Goal: Task Accomplishment & Management: Manage account settings

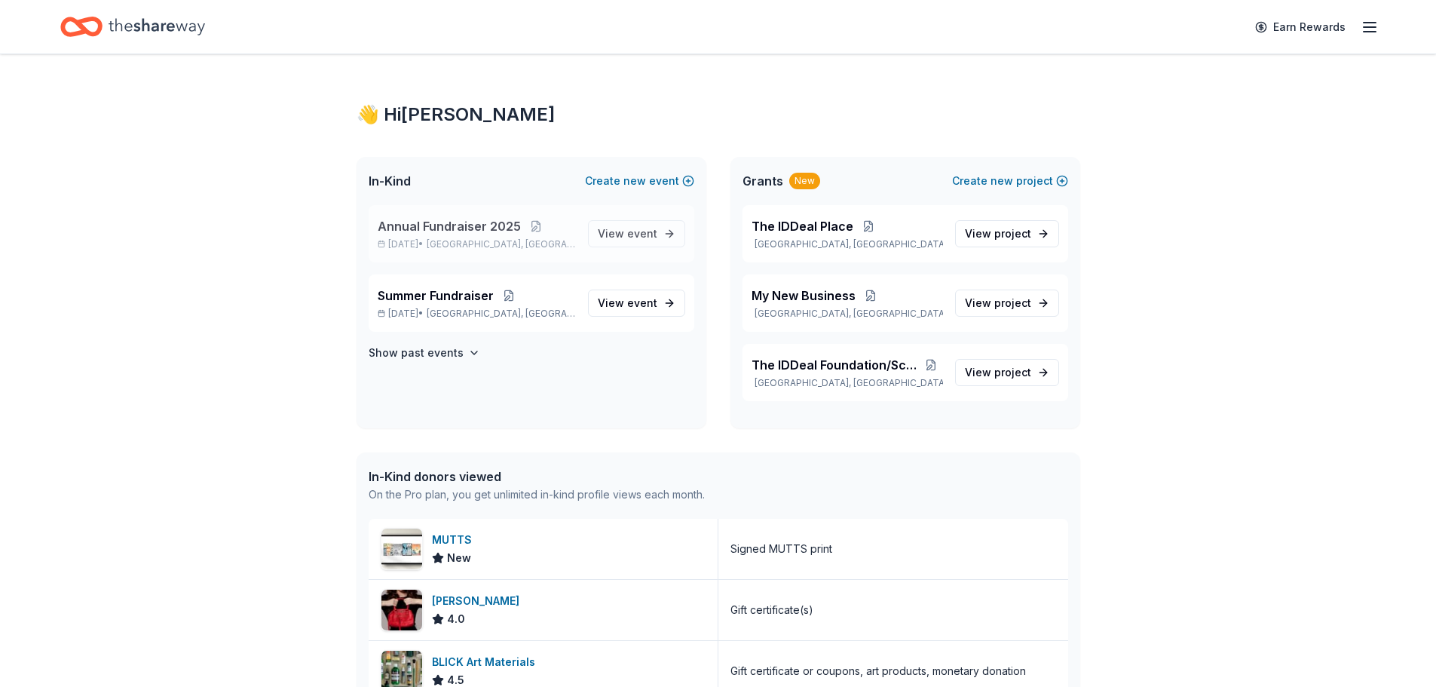
click at [503, 228] on span "Annual Fundraiser 2025" at bounding box center [449, 226] width 143 height 18
click at [559, 240] on p "[DATE] • [GEOGRAPHIC_DATA], [GEOGRAPHIC_DATA]" at bounding box center [477, 244] width 198 height 12
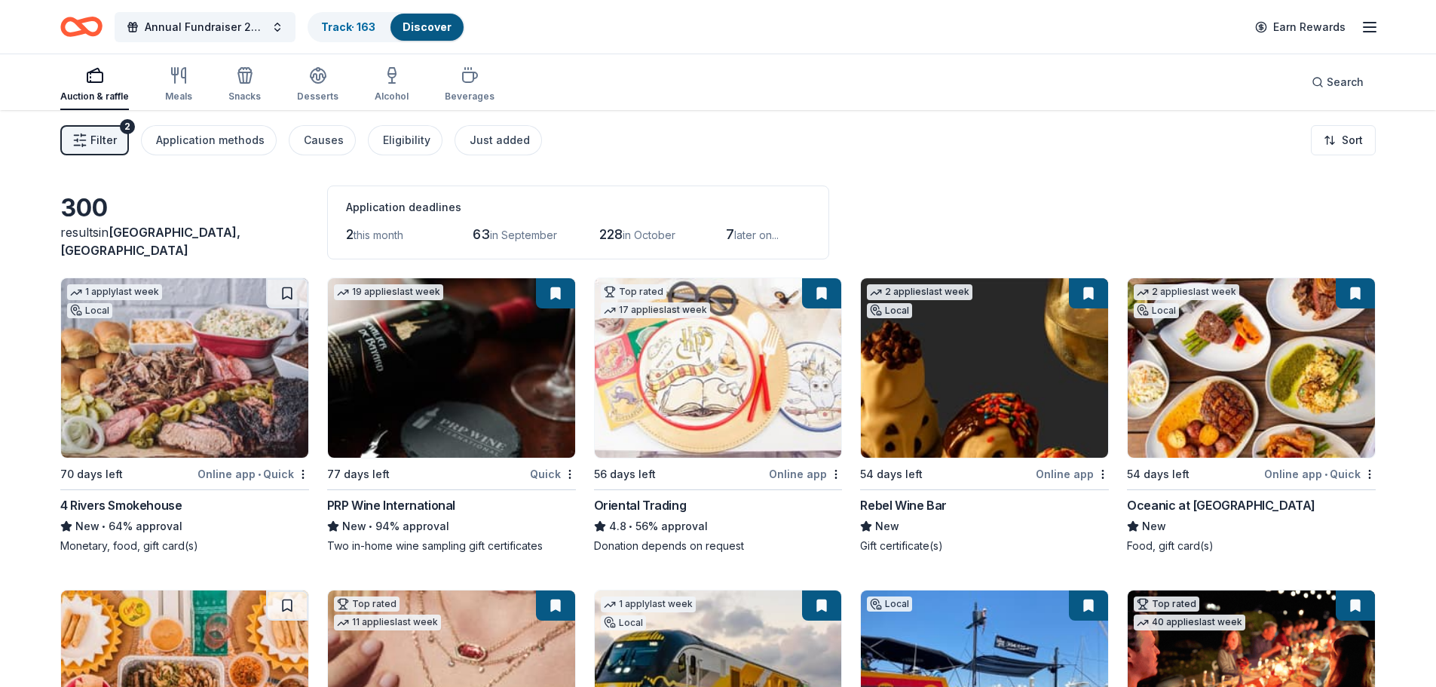
click at [425, 27] on link "Discover" at bounding box center [427, 26] width 49 height 13
click at [349, 18] on div "Track · 163" at bounding box center [348, 27] width 78 height 27
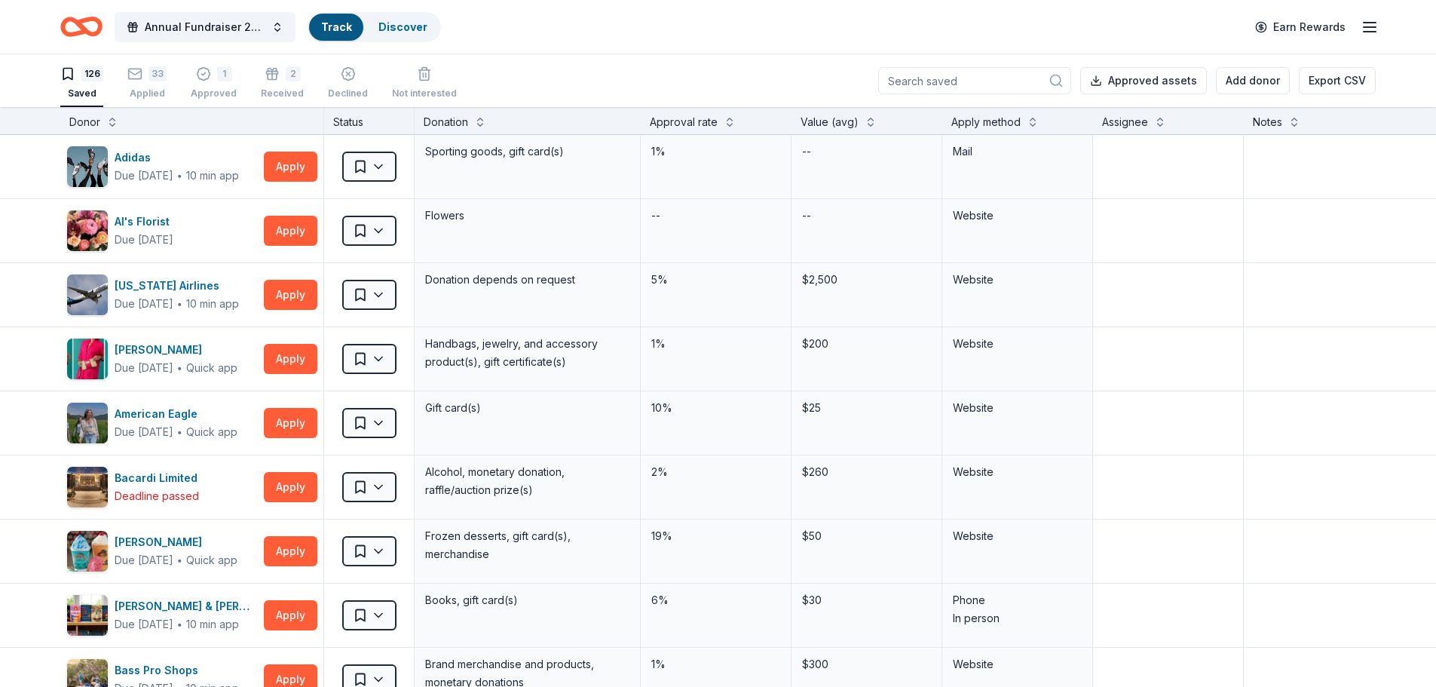
scroll to position [1, 0]
click at [213, 91] on div "Approved" at bounding box center [214, 93] width 46 height 12
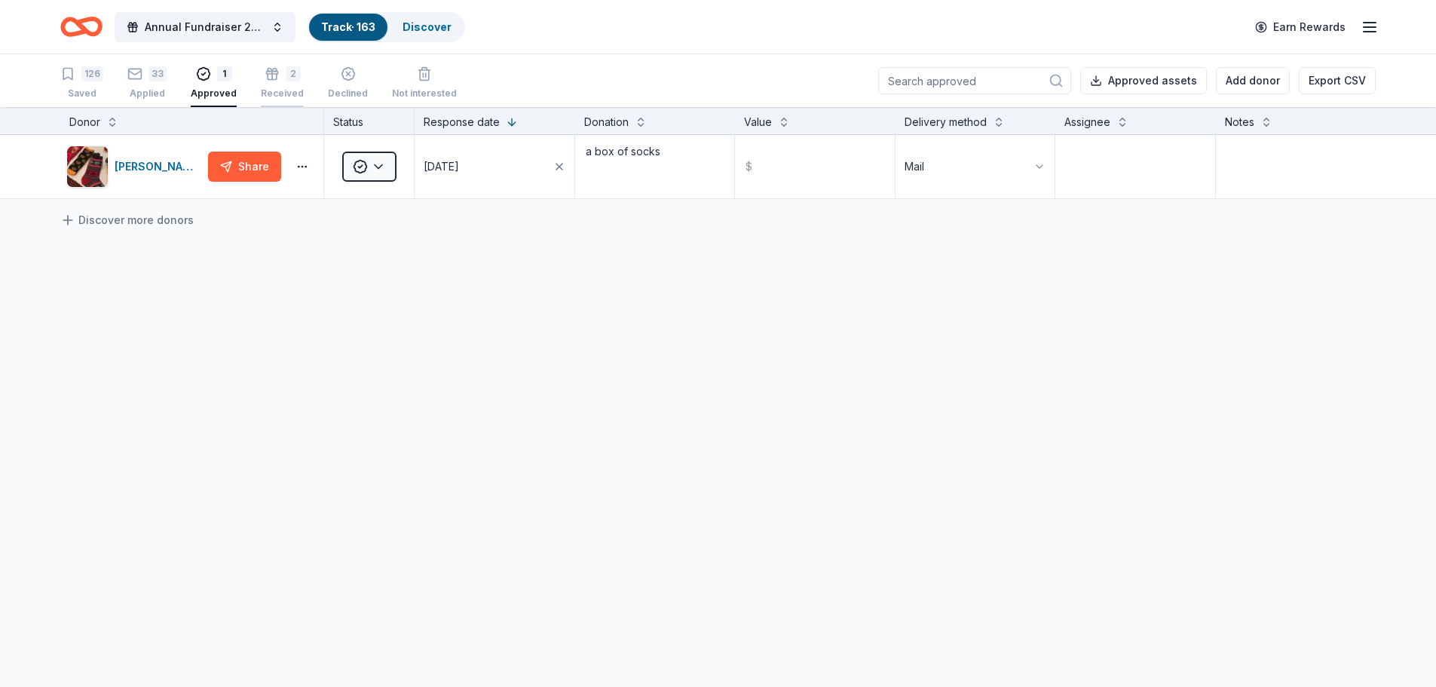
click at [292, 84] on div "2 Received" at bounding box center [282, 82] width 43 height 33
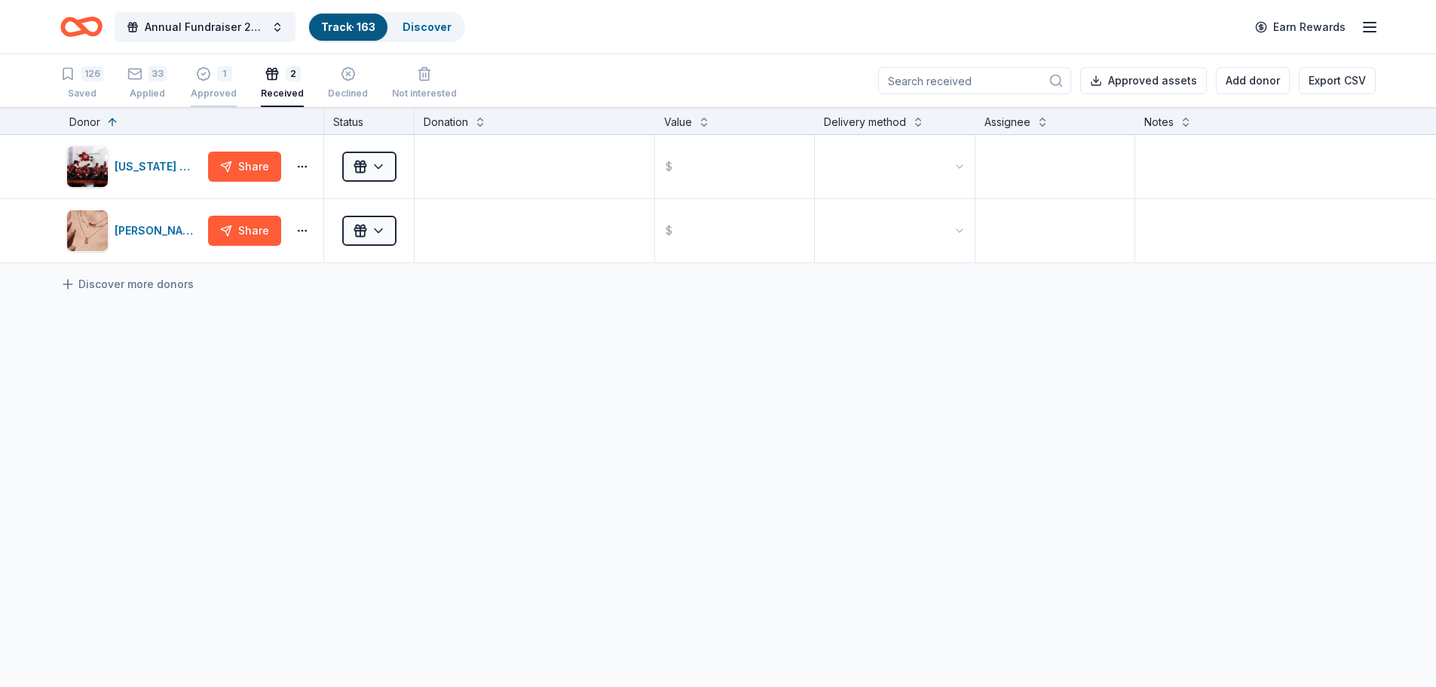
click at [213, 89] on div "Approved" at bounding box center [214, 93] width 46 height 12
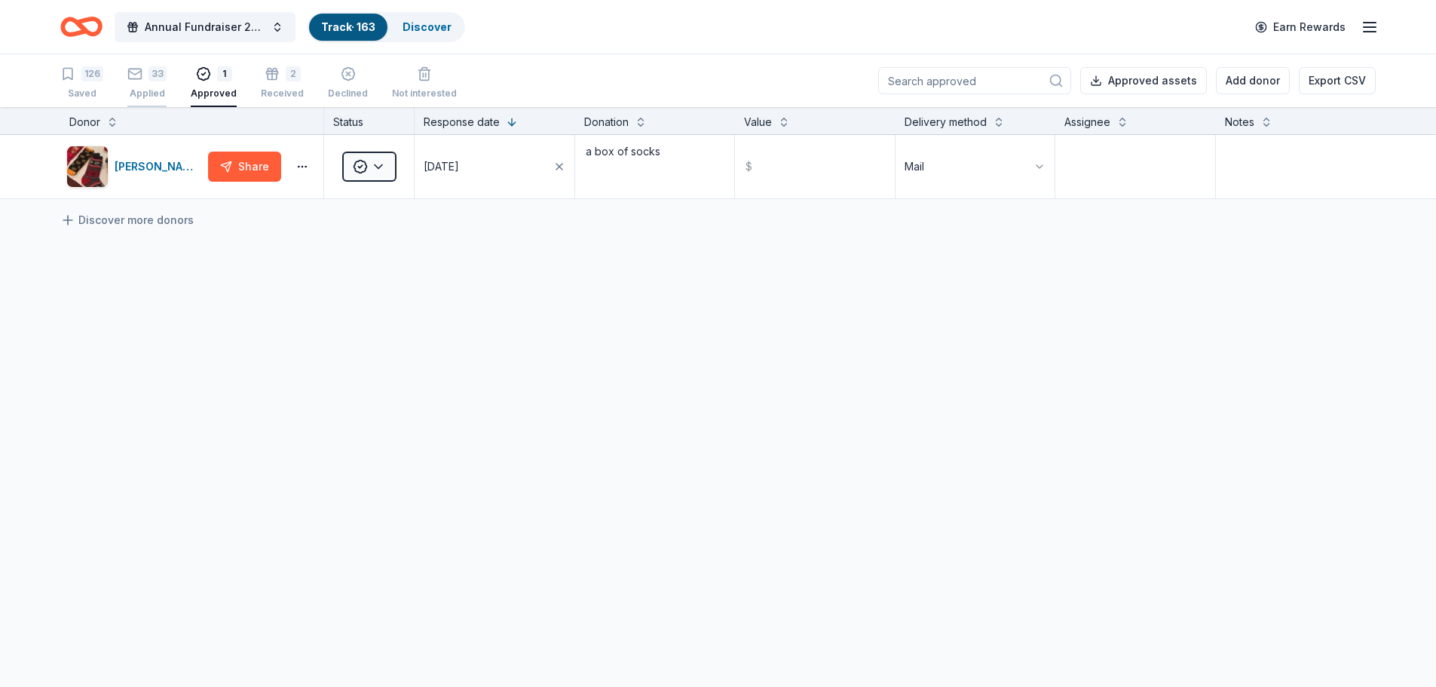
click at [136, 84] on div "33 Applied" at bounding box center [146, 82] width 39 height 33
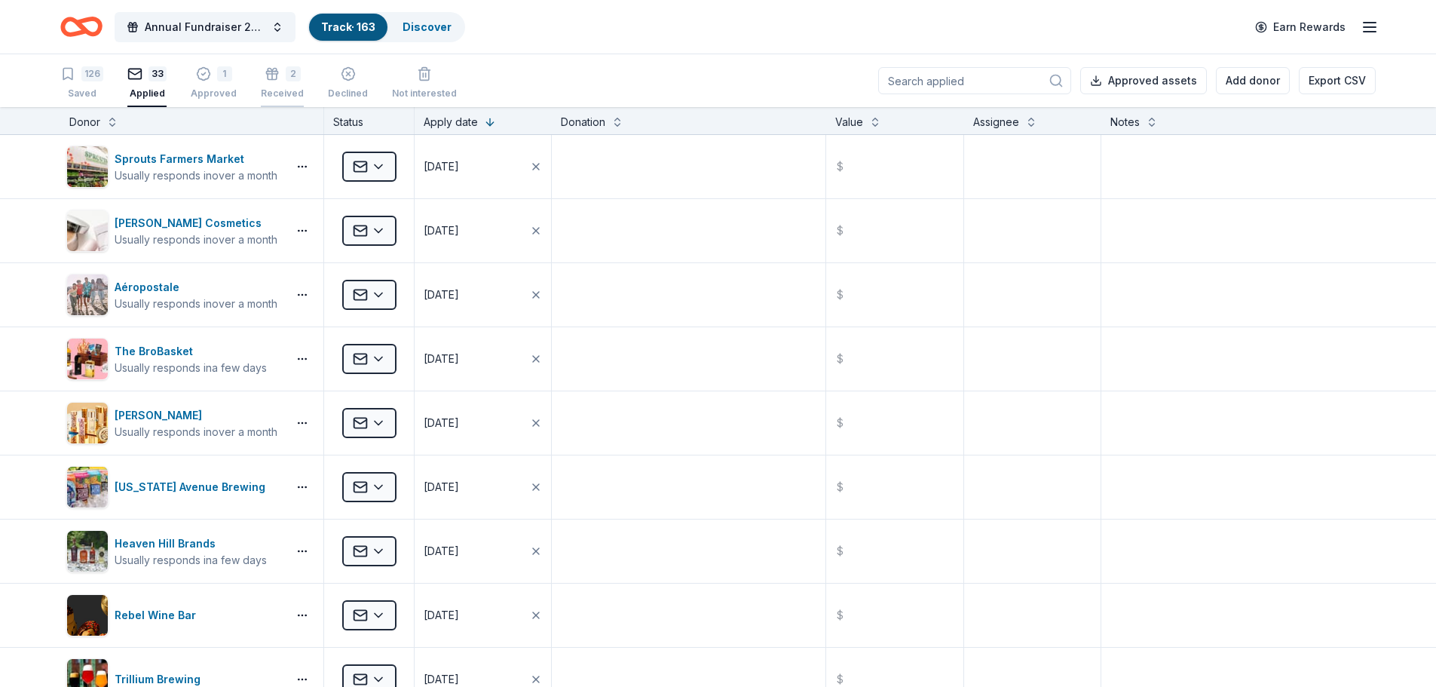
click at [286, 81] on div "2" at bounding box center [293, 73] width 15 height 15
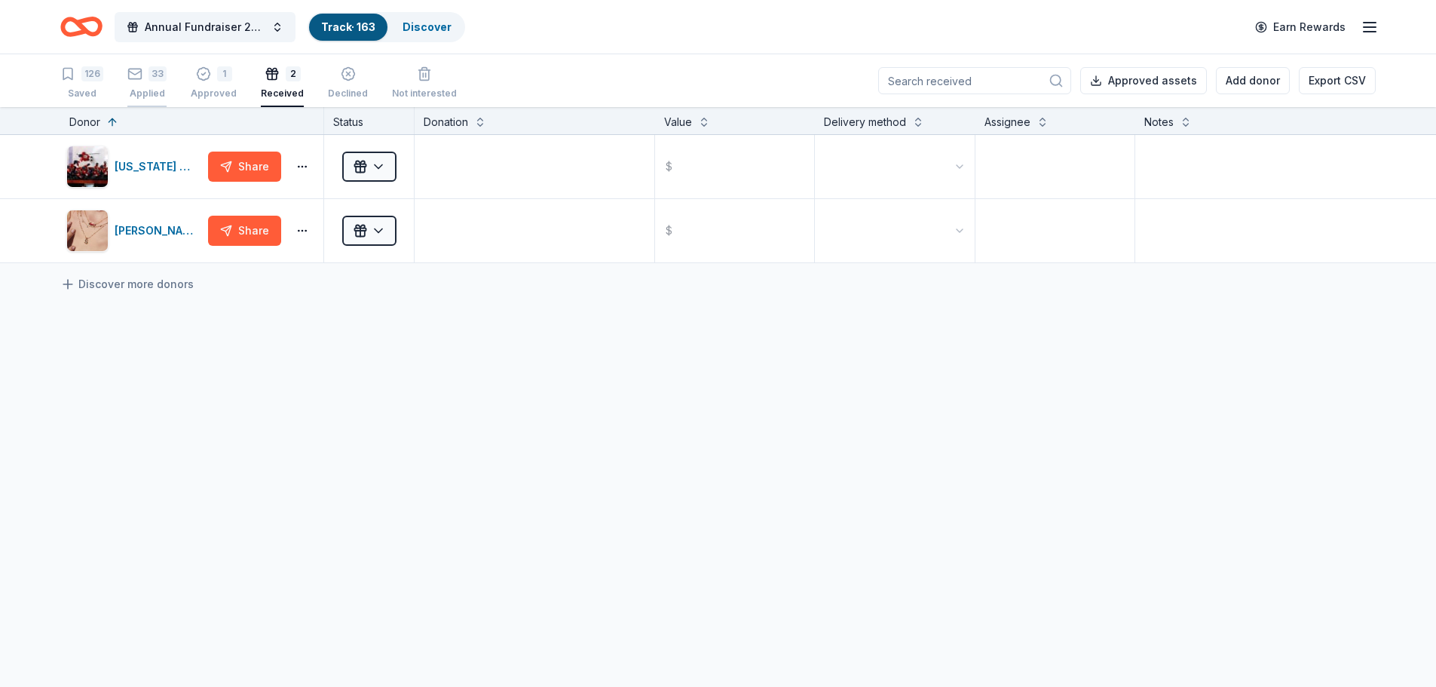
click at [152, 79] on div "33" at bounding box center [158, 73] width 18 height 15
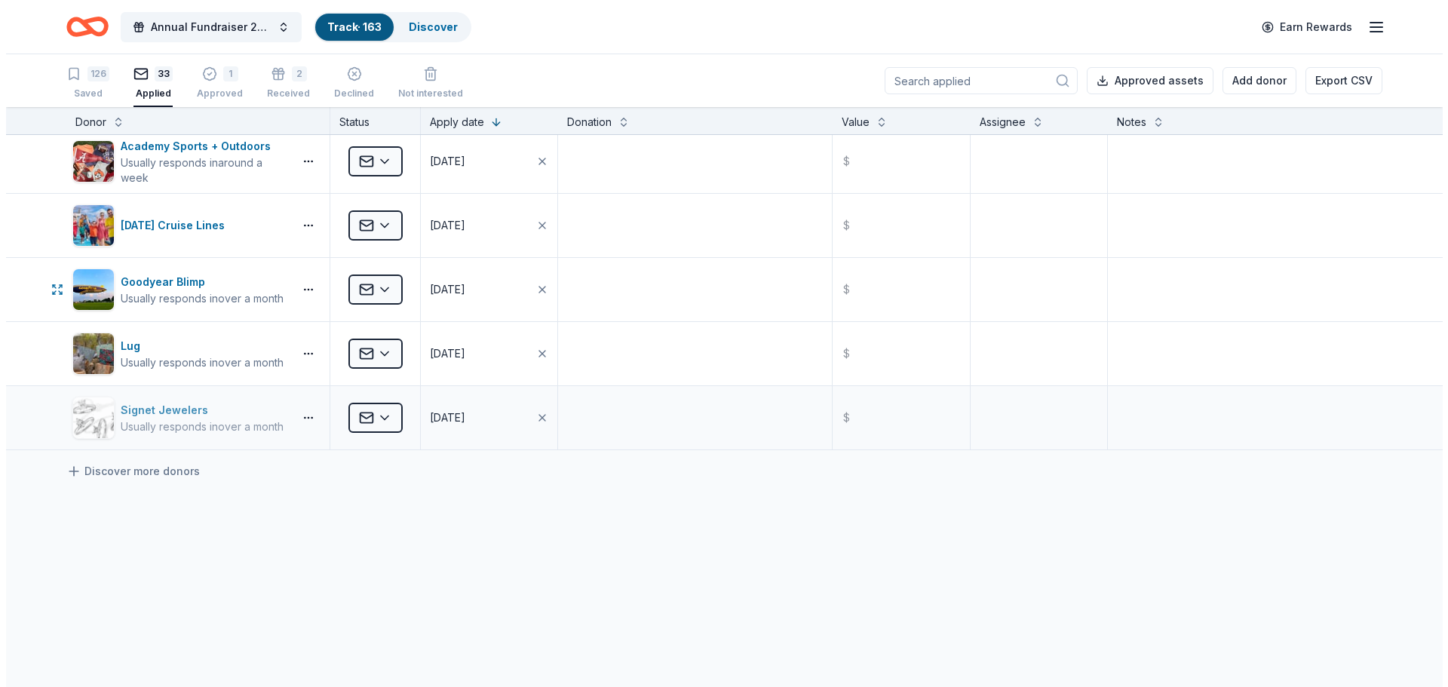
scroll to position [1810, 0]
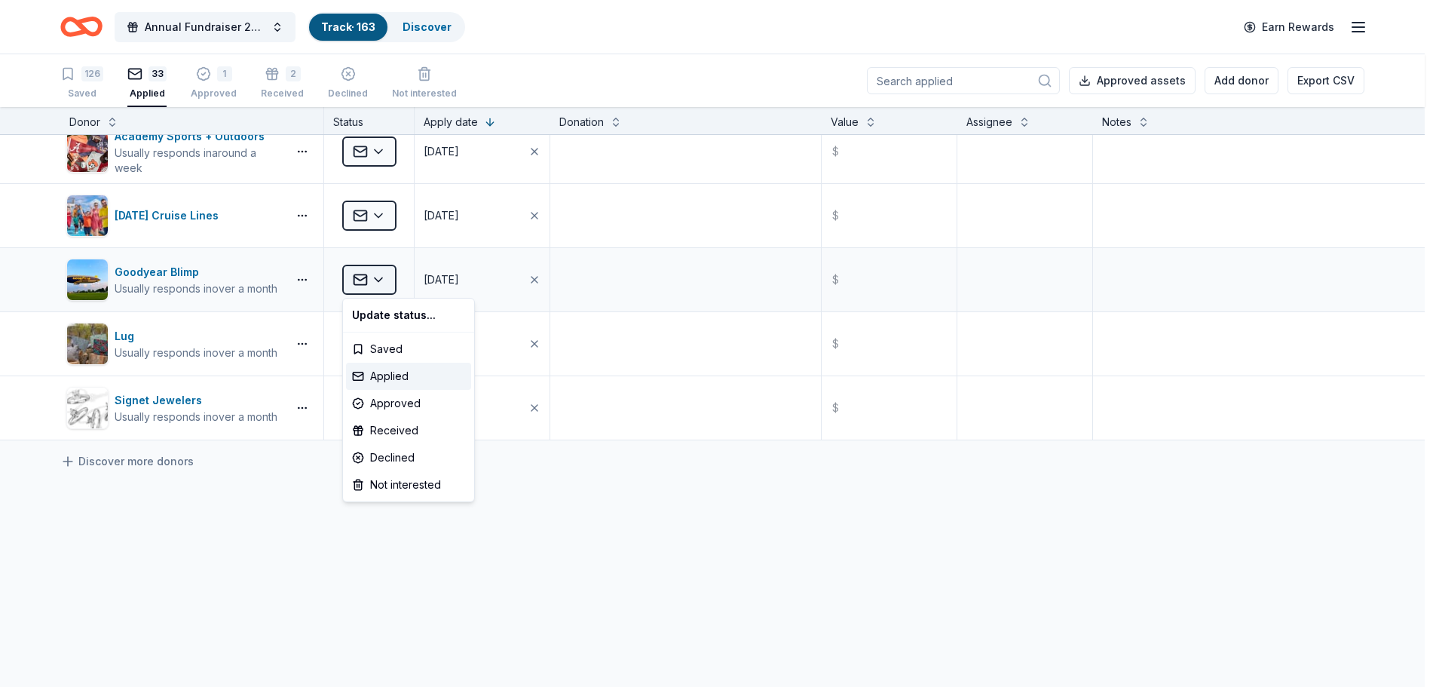
click at [373, 277] on html "Annual Fundraiser 2025 Track · 163 Discover Earn Rewards 126 Saved 33 Applied 1…" at bounding box center [718, 343] width 1436 height 687
click at [434, 455] on div "Declined" at bounding box center [408, 457] width 125 height 27
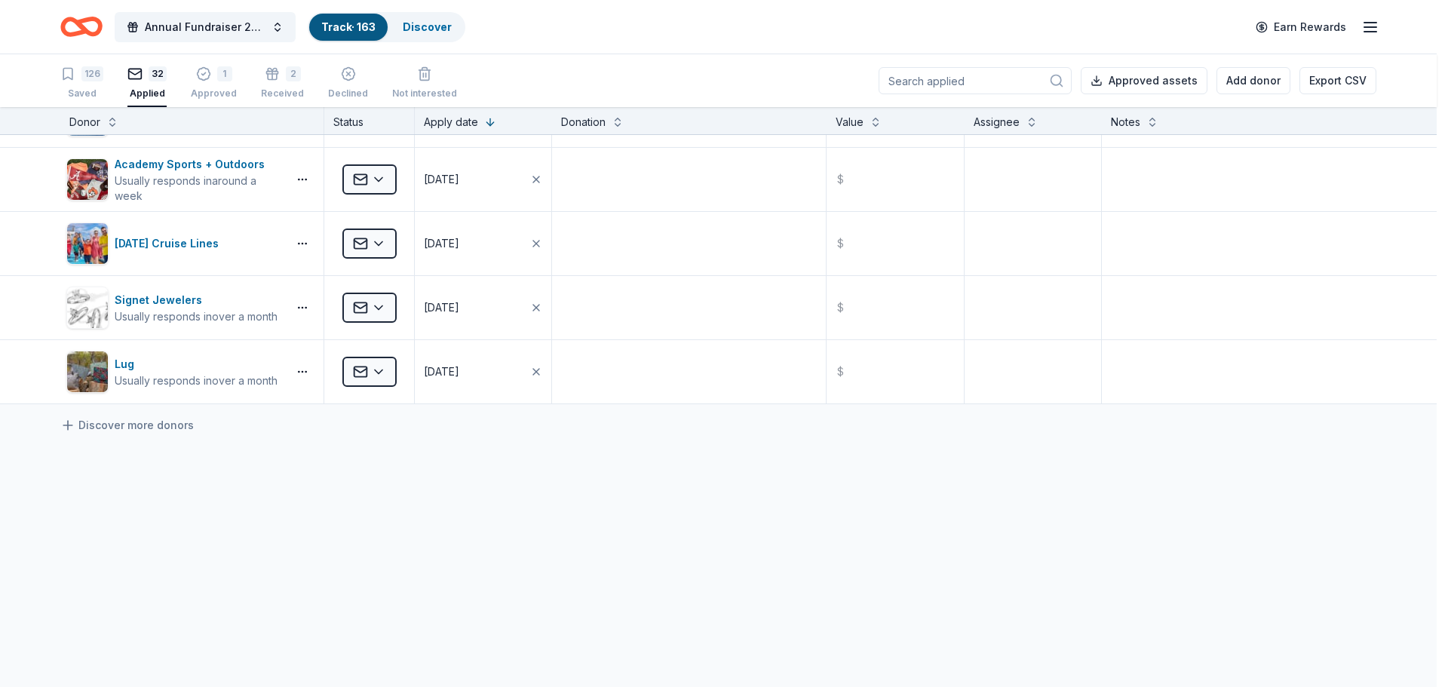
scroll to position [1782, 0]
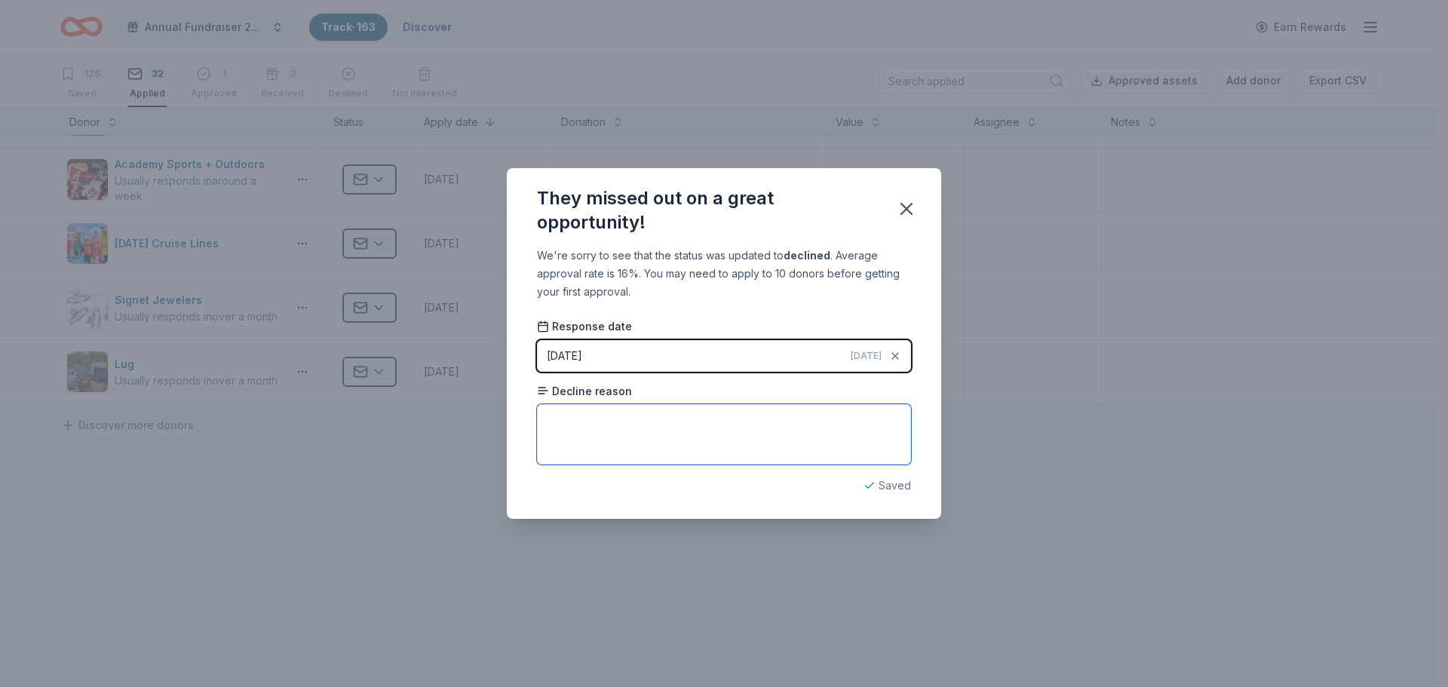
click at [617, 428] on textarea at bounding box center [724, 434] width 374 height 60
paste textarea "Unfortunately, your application to The Goodyear Tire & Rubber Company/Airship C…"
type textarea "Unfortunately, your application to The Goodyear Tire & Rubber Company/Airship C…"
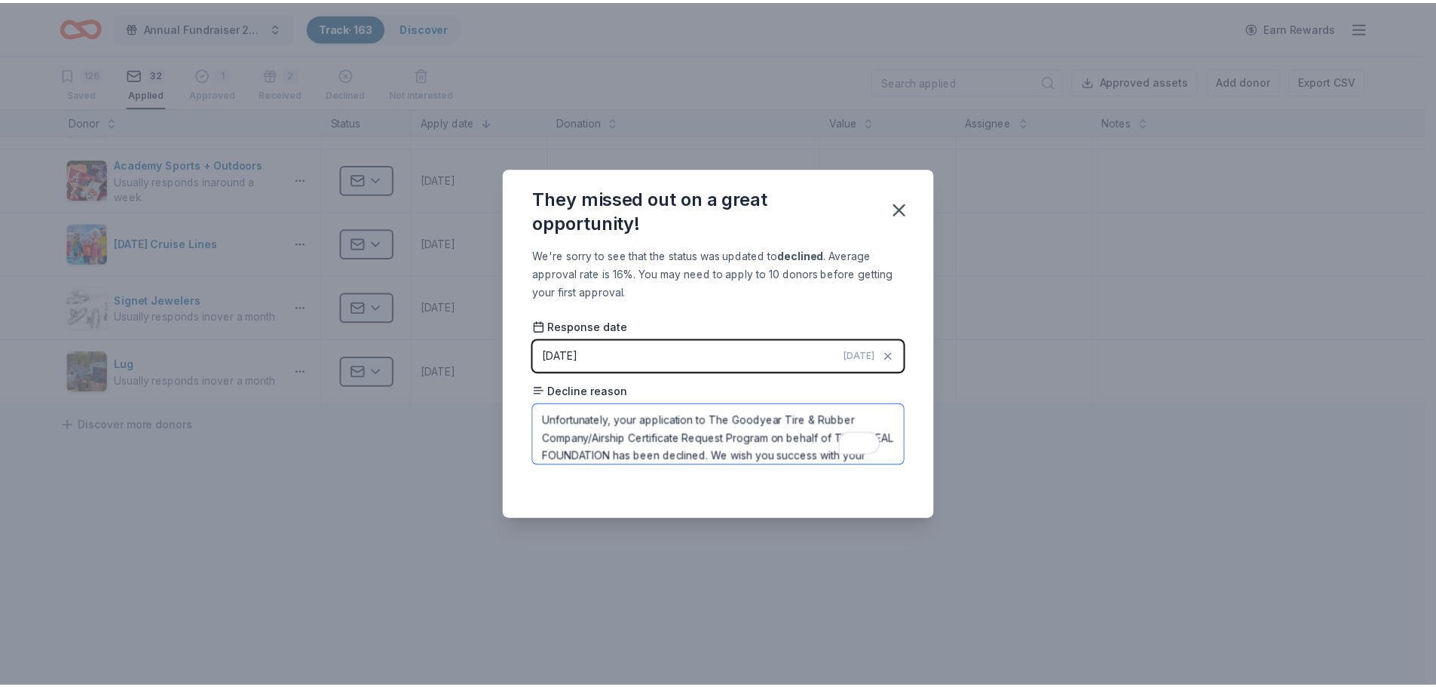
scroll to position [126, 0]
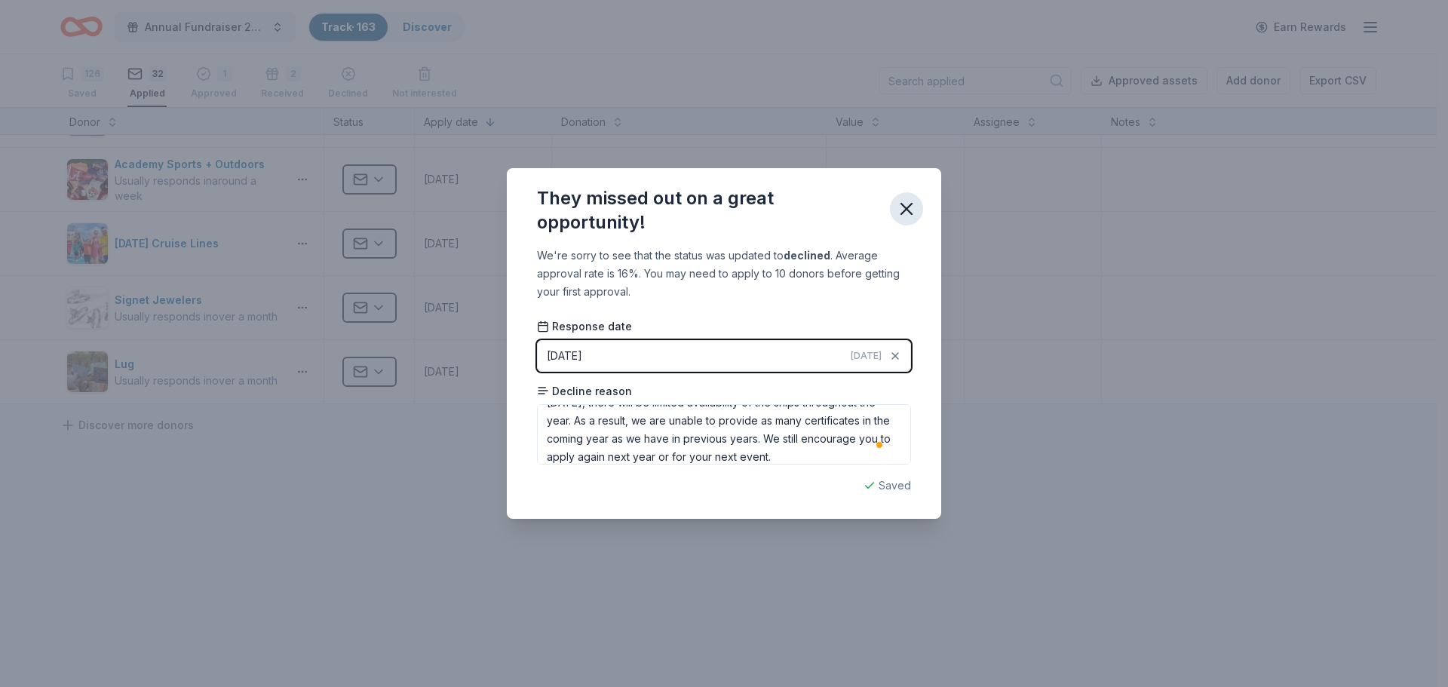
click at [907, 206] on icon "button" at bounding box center [906, 208] width 21 height 21
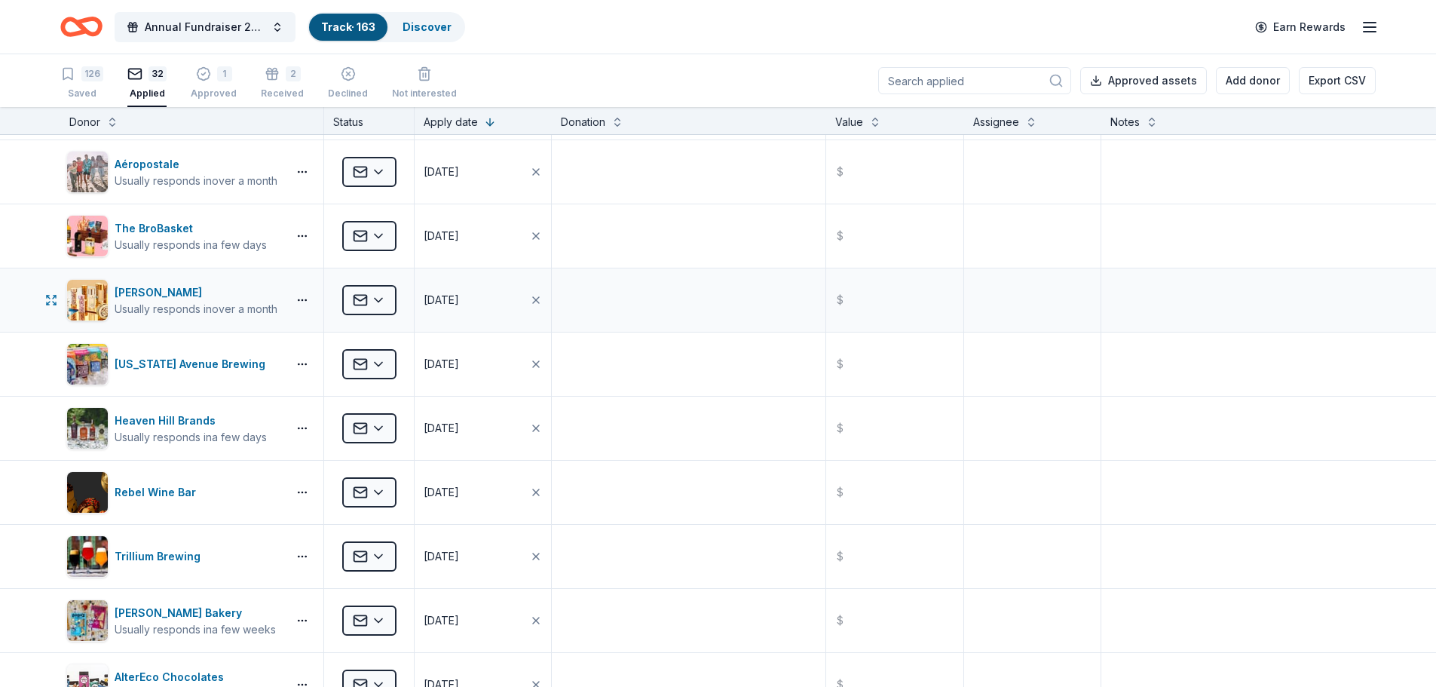
scroll to position [0, 0]
